Goal: Register for event/course

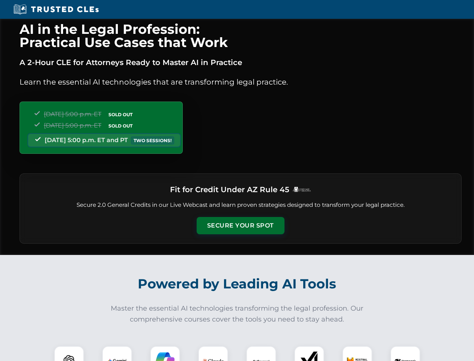
click at [240, 225] on button "Secure Your Spot" at bounding box center [241, 225] width 88 height 17
click at [69, 353] on img at bounding box center [69, 361] width 22 height 22
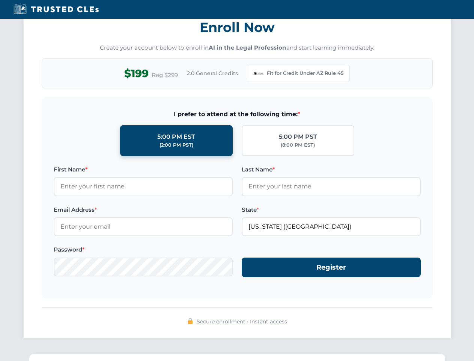
scroll to position [732, 0]
